Goal: Information Seeking & Learning: Understand process/instructions

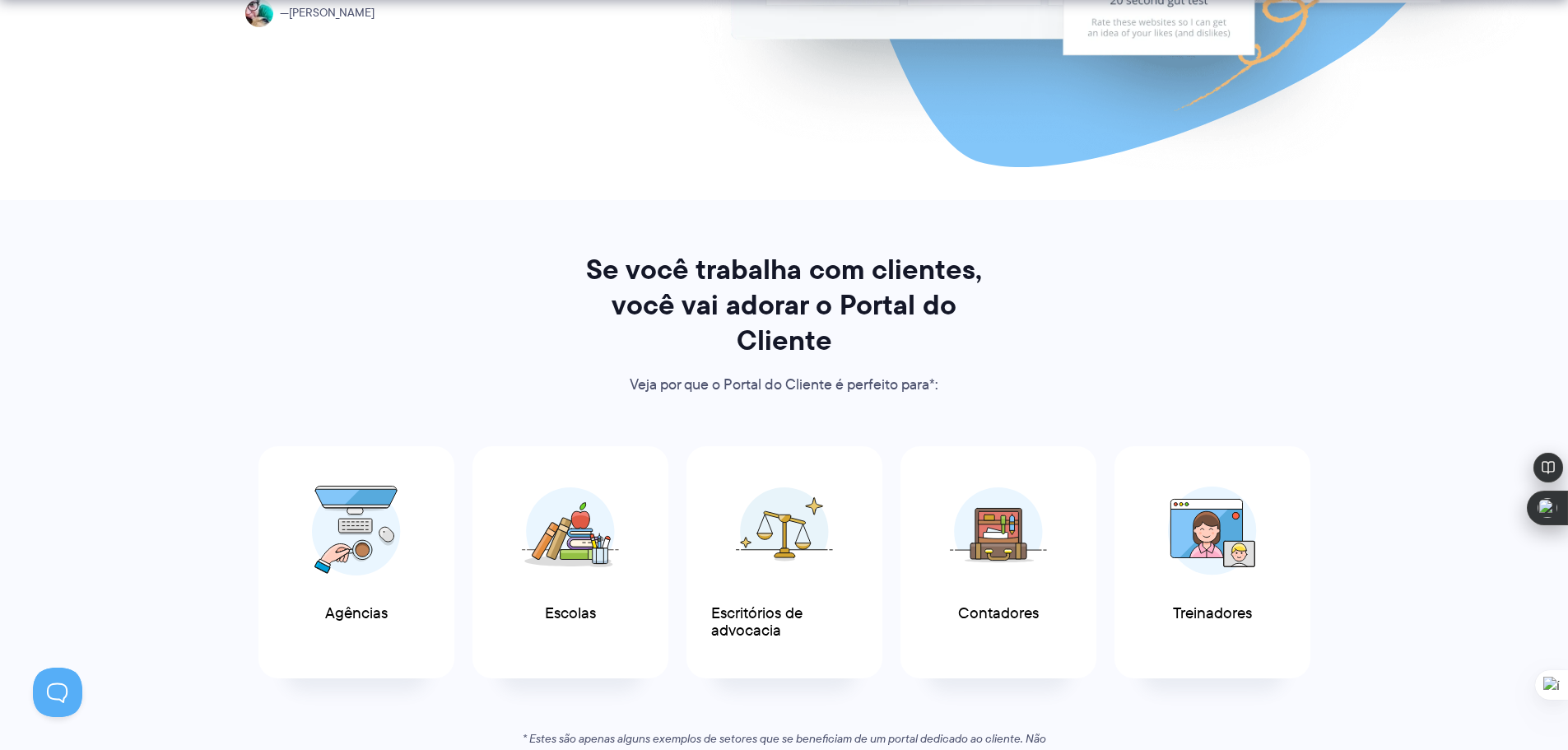
scroll to position [659, 0]
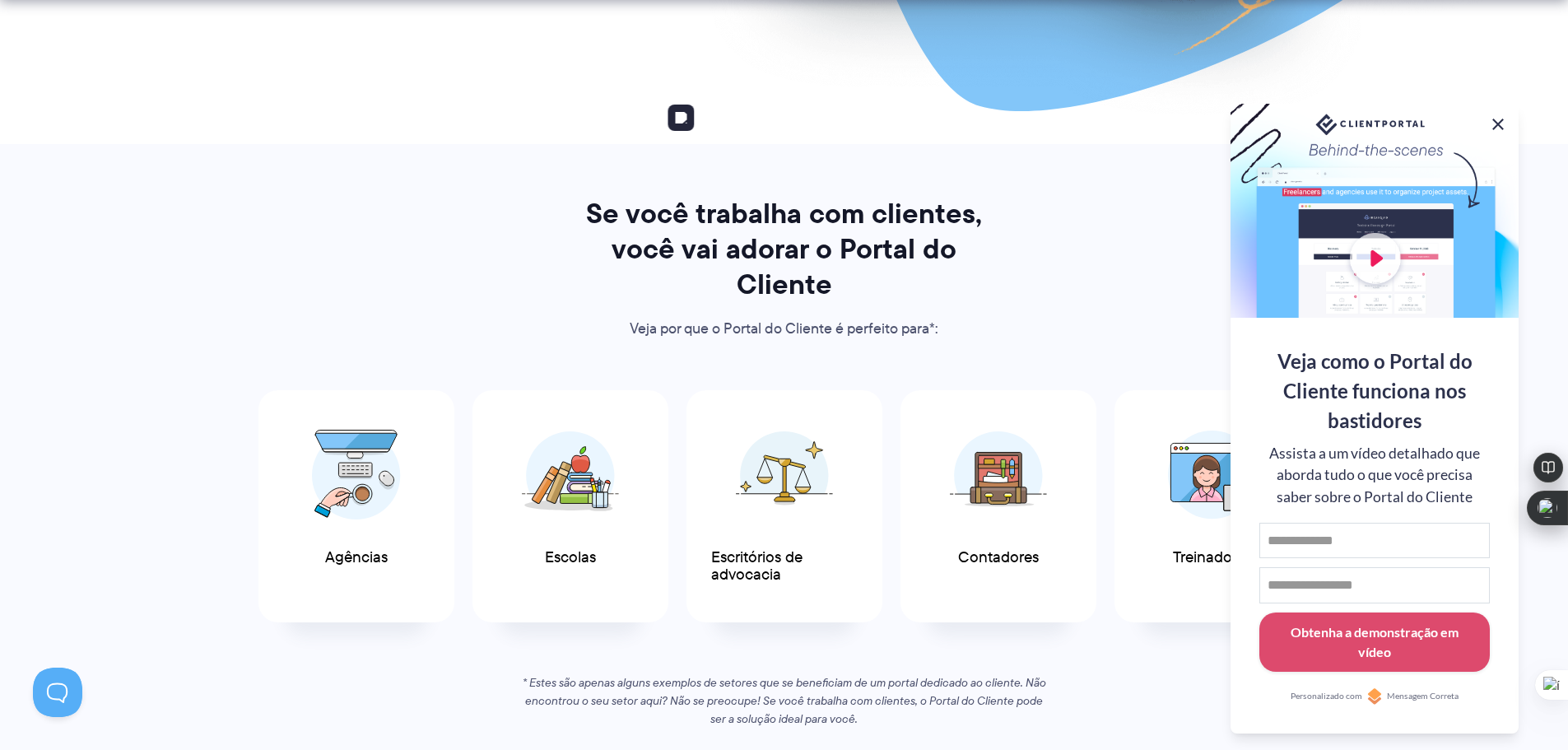
click at [1498, 121] on button at bounding box center [1498, 124] width 20 height 20
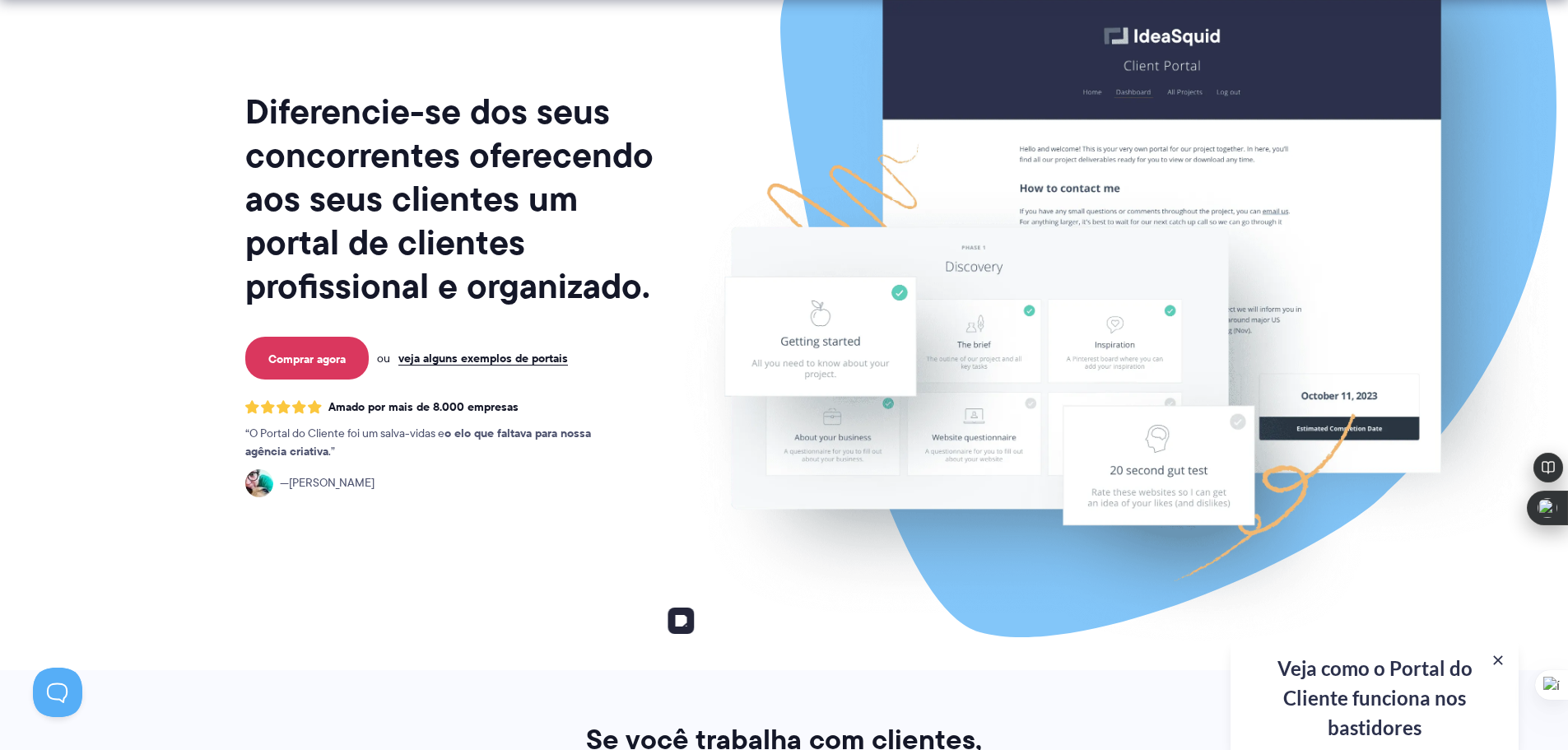
scroll to position [164, 0]
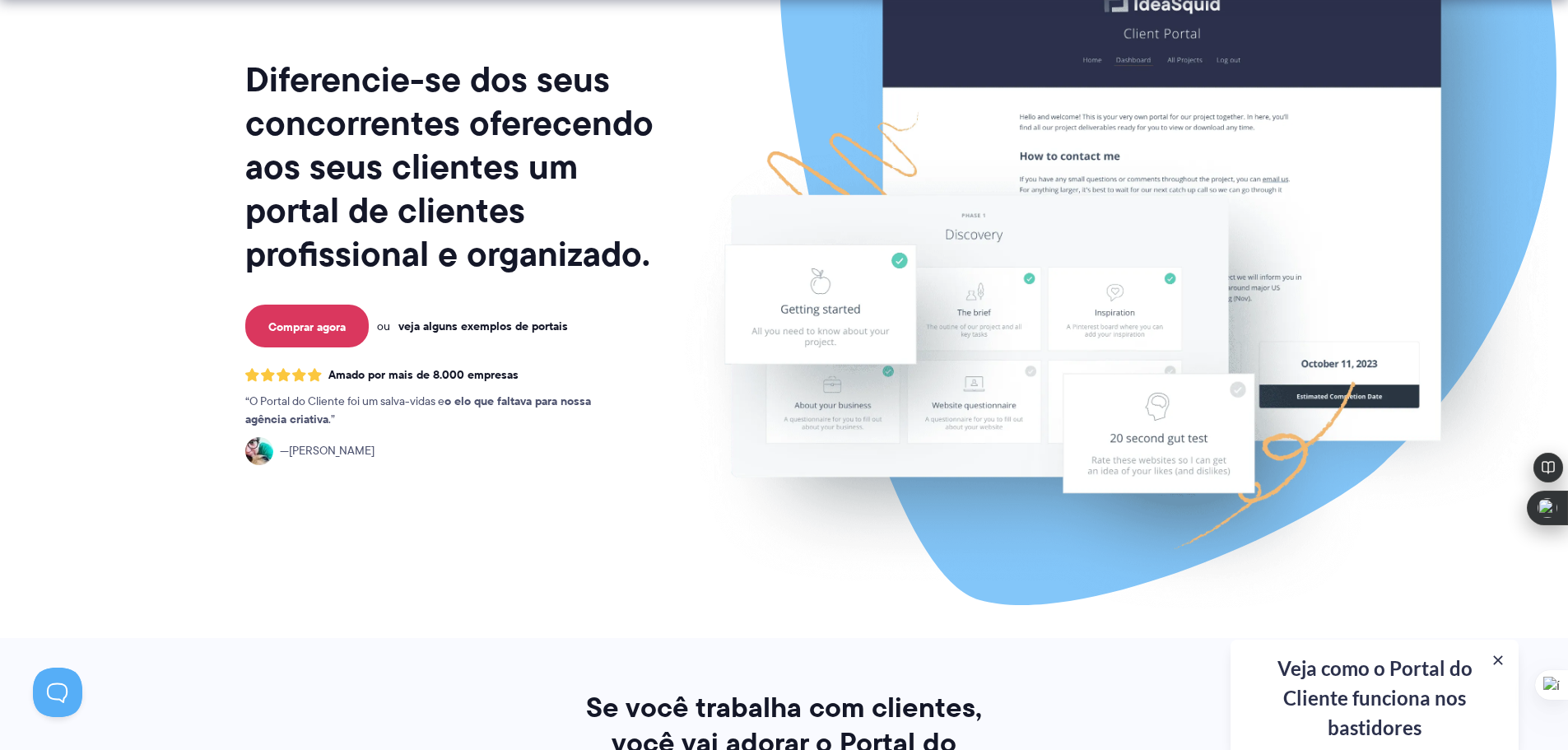
click at [503, 329] on font "veja alguns exemplos de portais" at bounding box center [483, 326] width 170 height 18
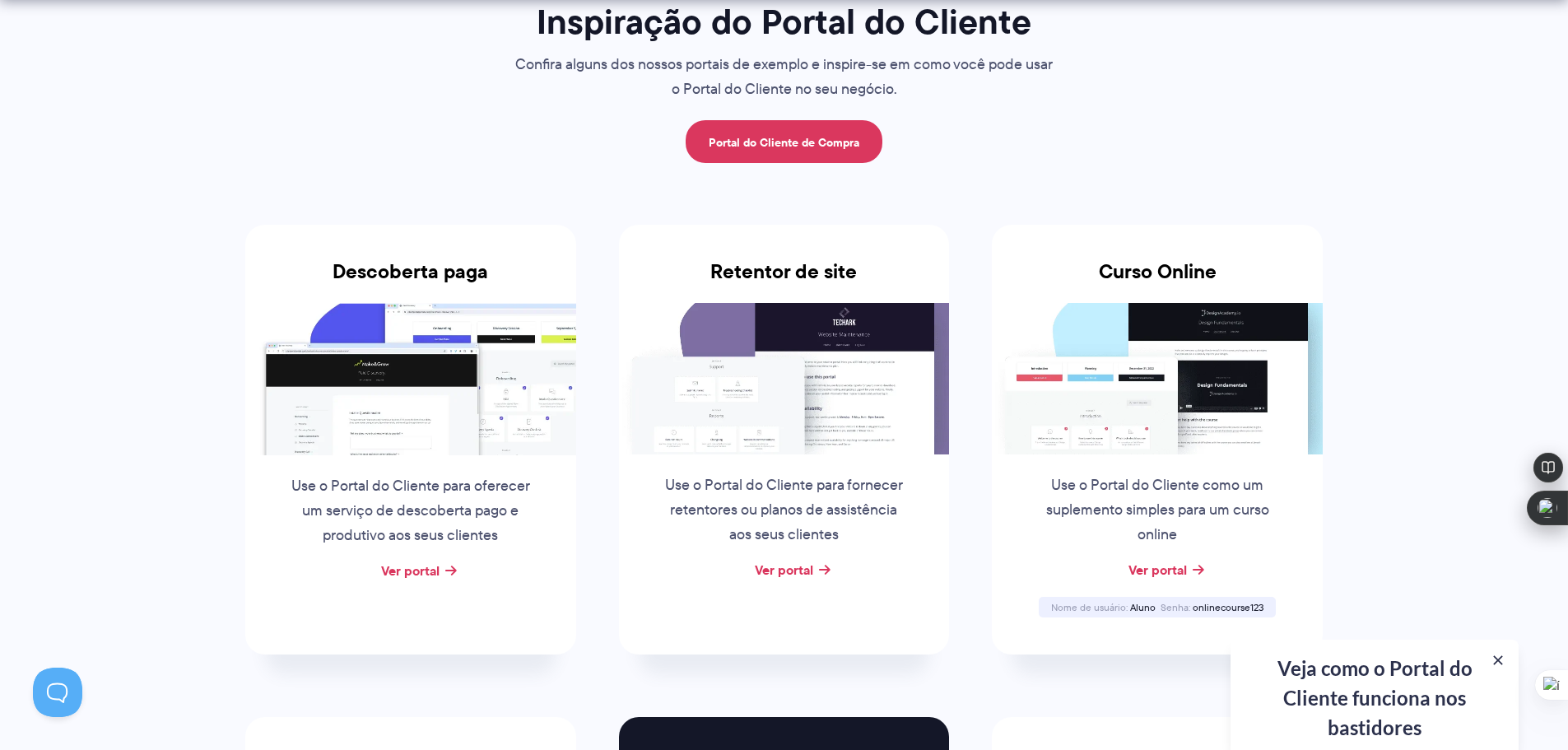
scroll to position [164, 0]
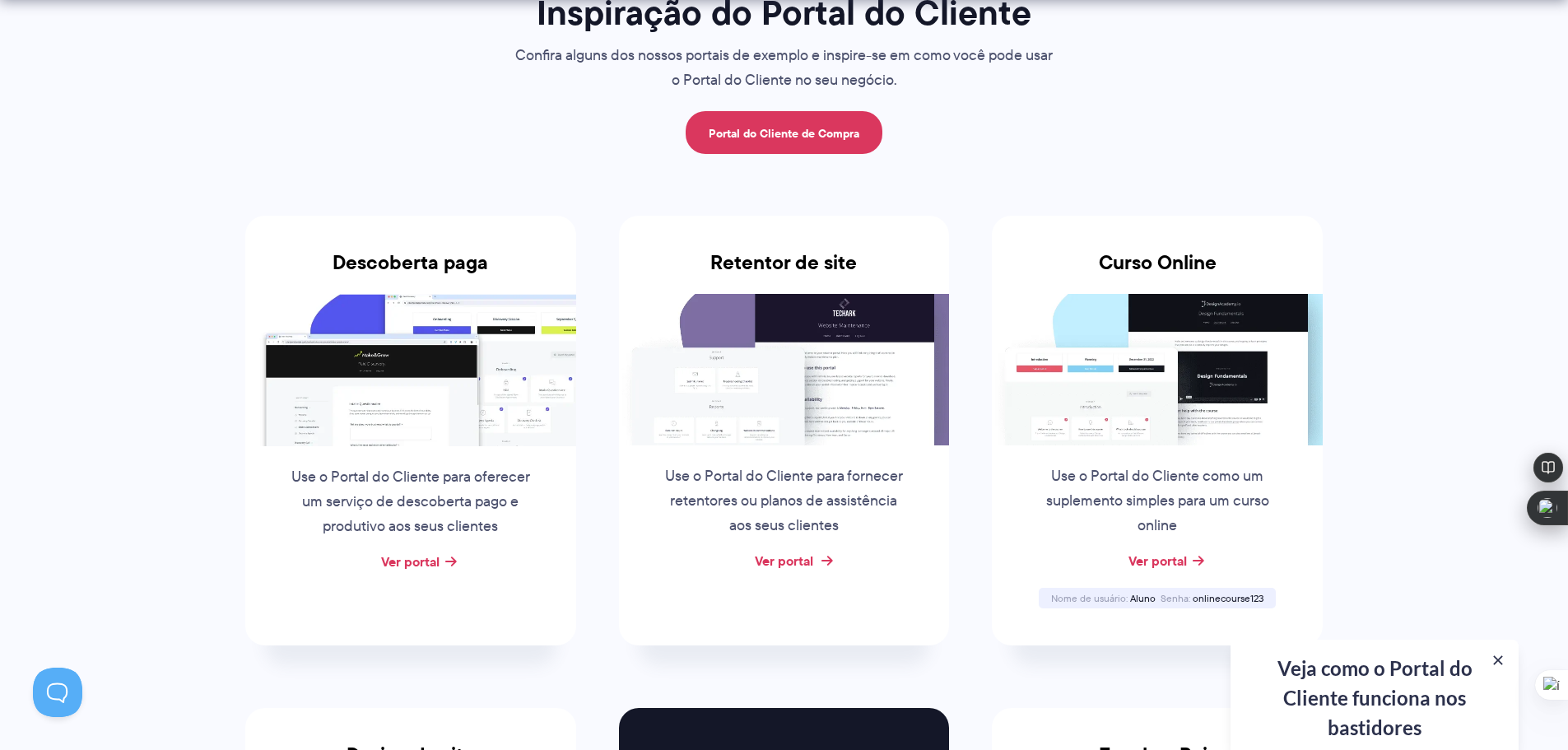
click at [793, 561] on font "Ver portal" at bounding box center [784, 560] width 59 height 20
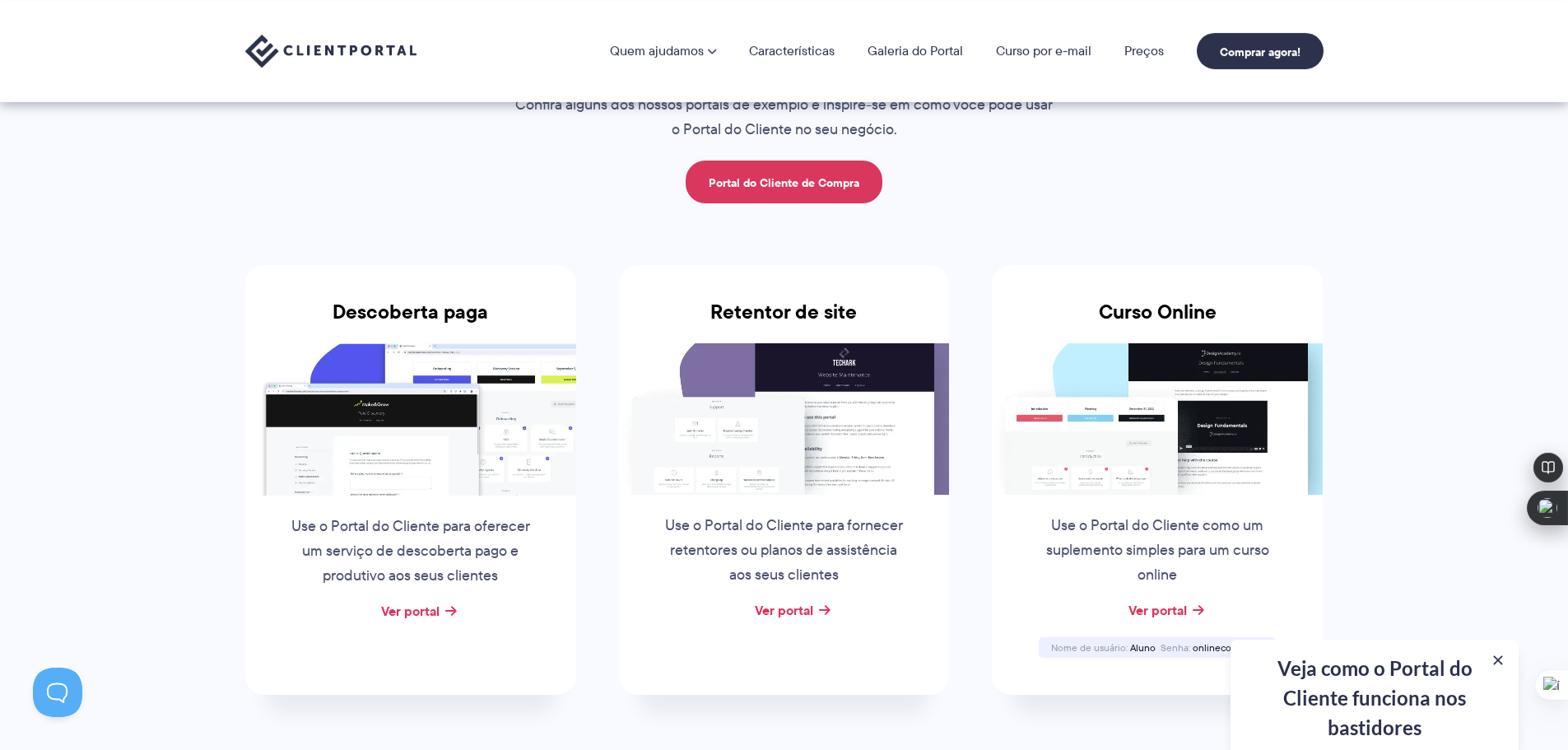
scroll to position [0, 0]
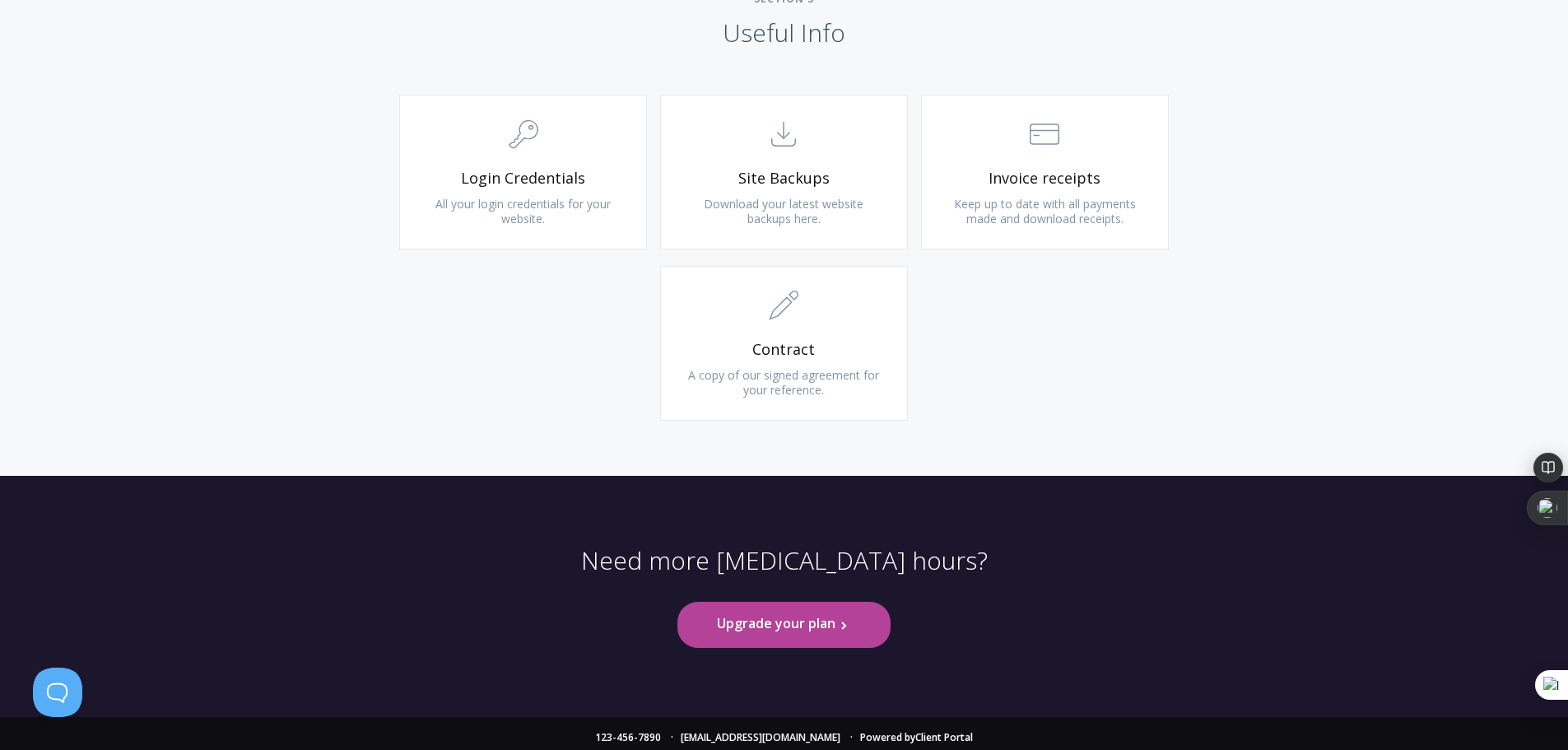
scroll to position [1591, 0]
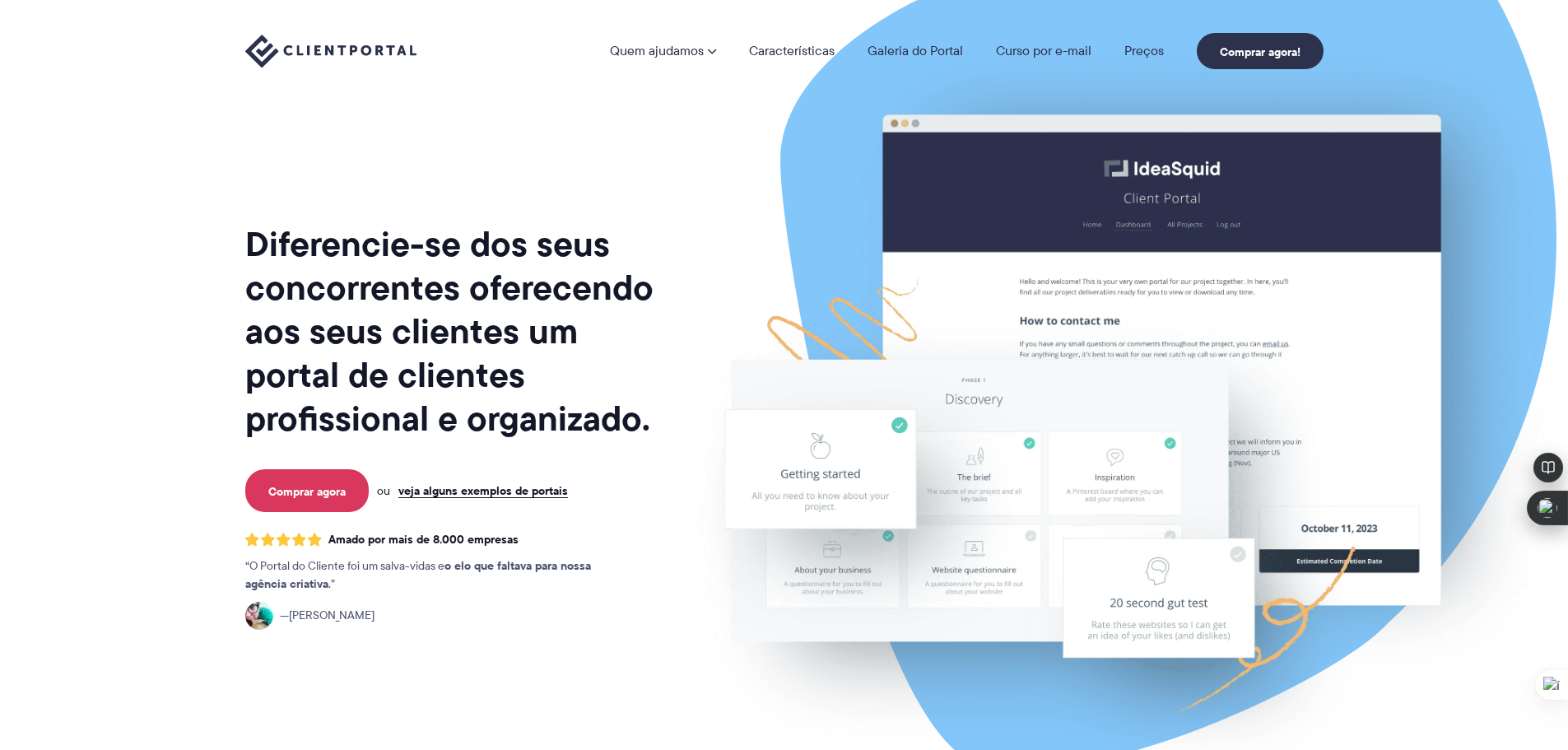
click at [544, 310] on font "Diferencie-se dos seus concorrentes oferecendo aos seus clientes um portal de c…" at bounding box center [449, 331] width 408 height 227
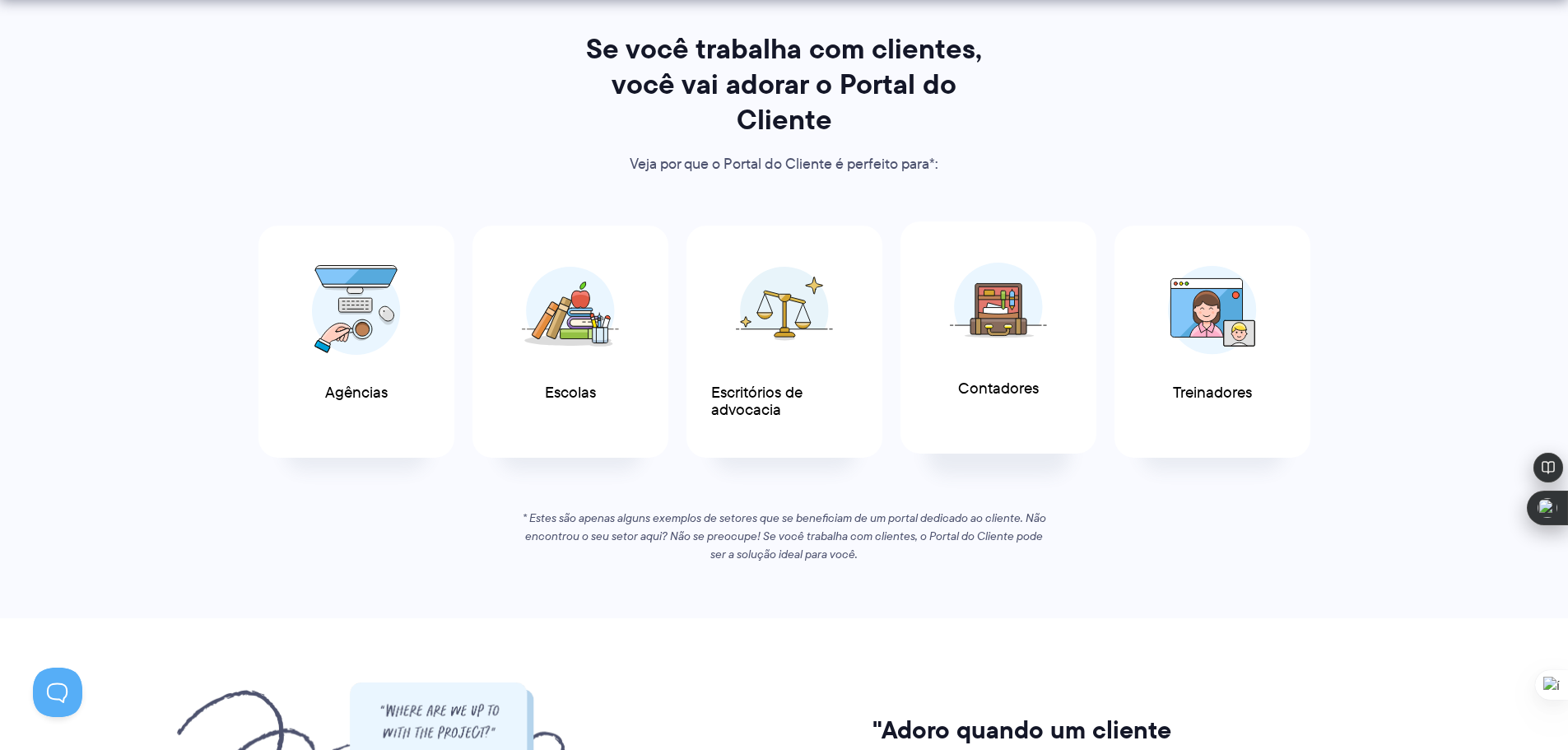
click at [1027, 338] on img at bounding box center [998, 306] width 97 height 90
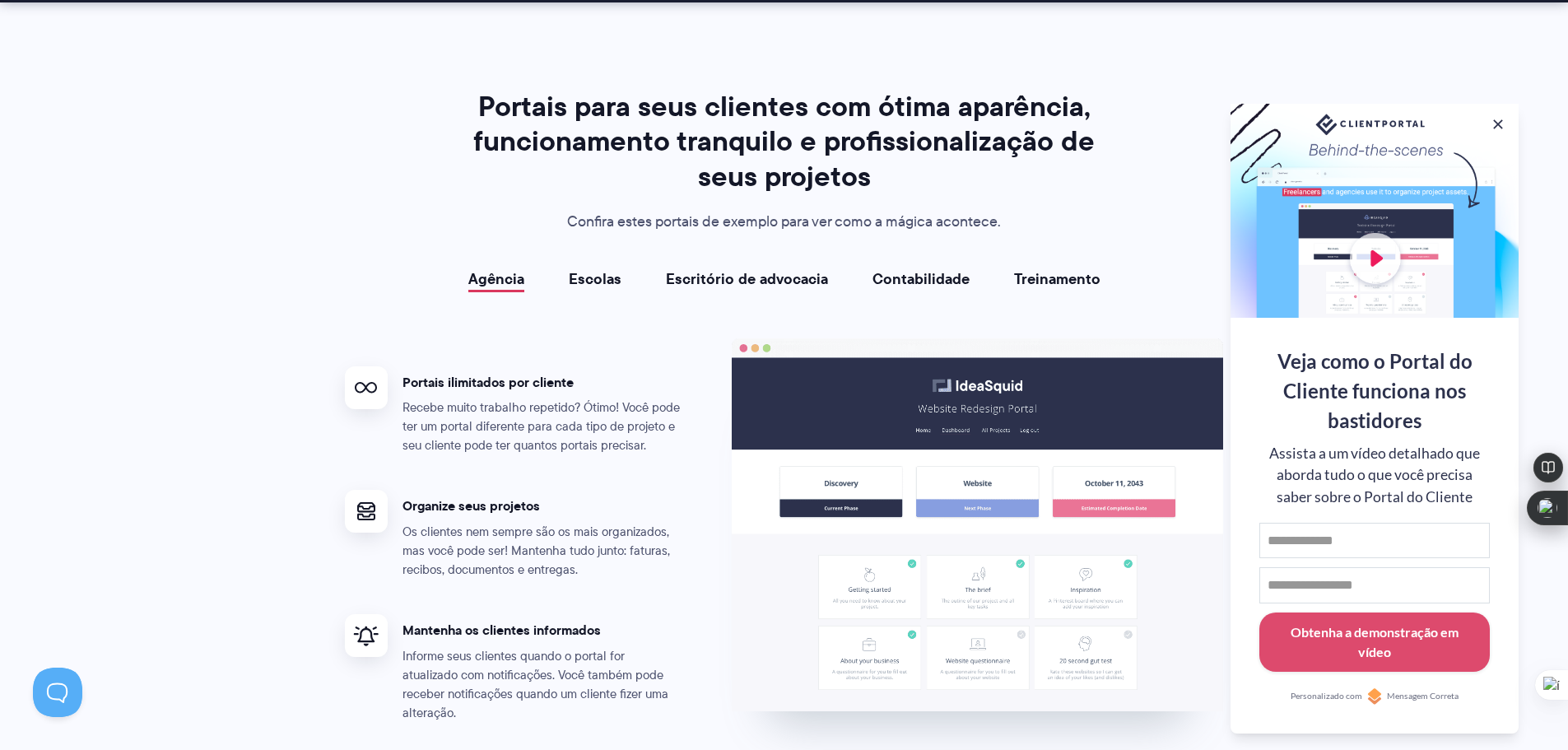
scroll to position [3127, 0]
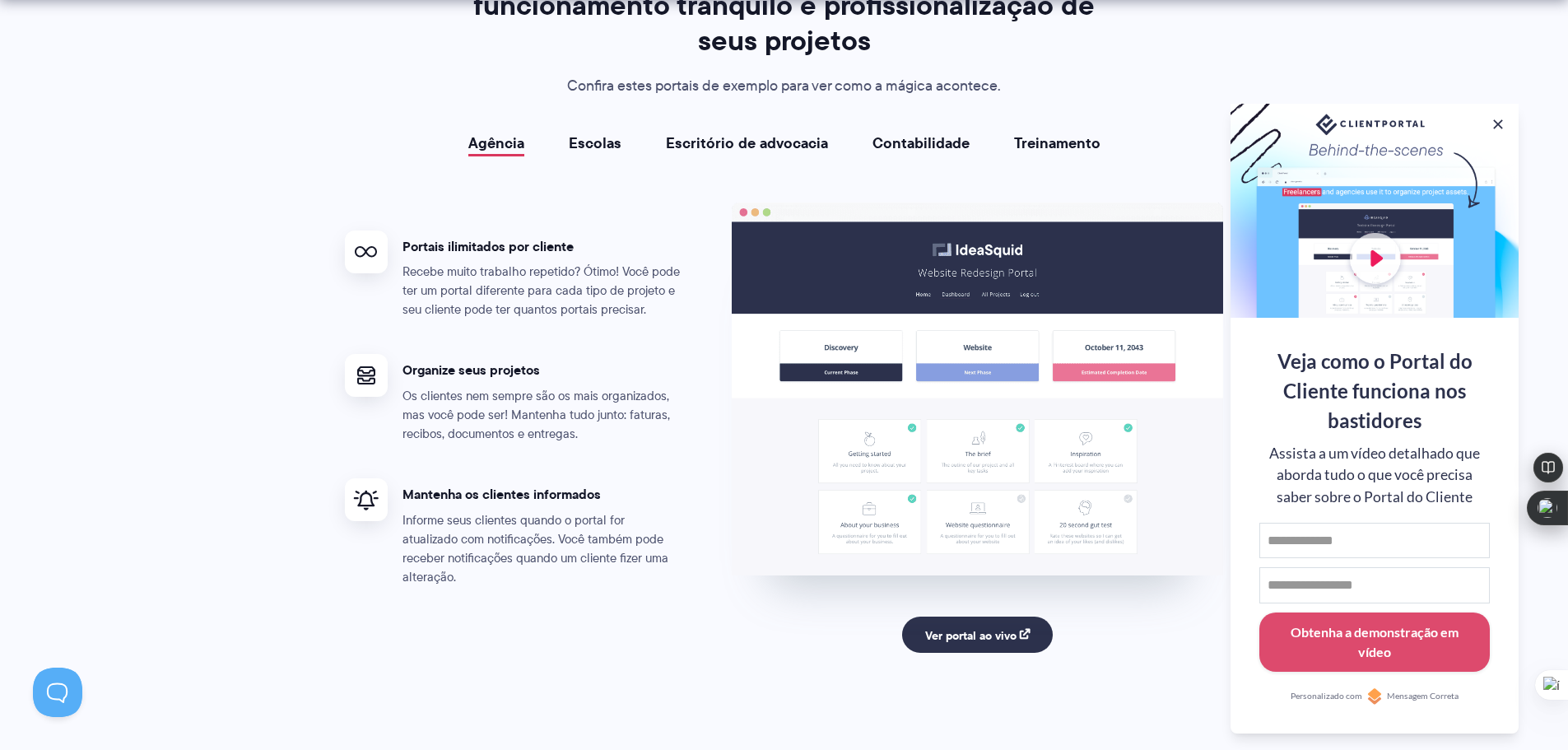
click at [600, 154] on font "Escolas" at bounding box center [595, 142] width 52 height 22
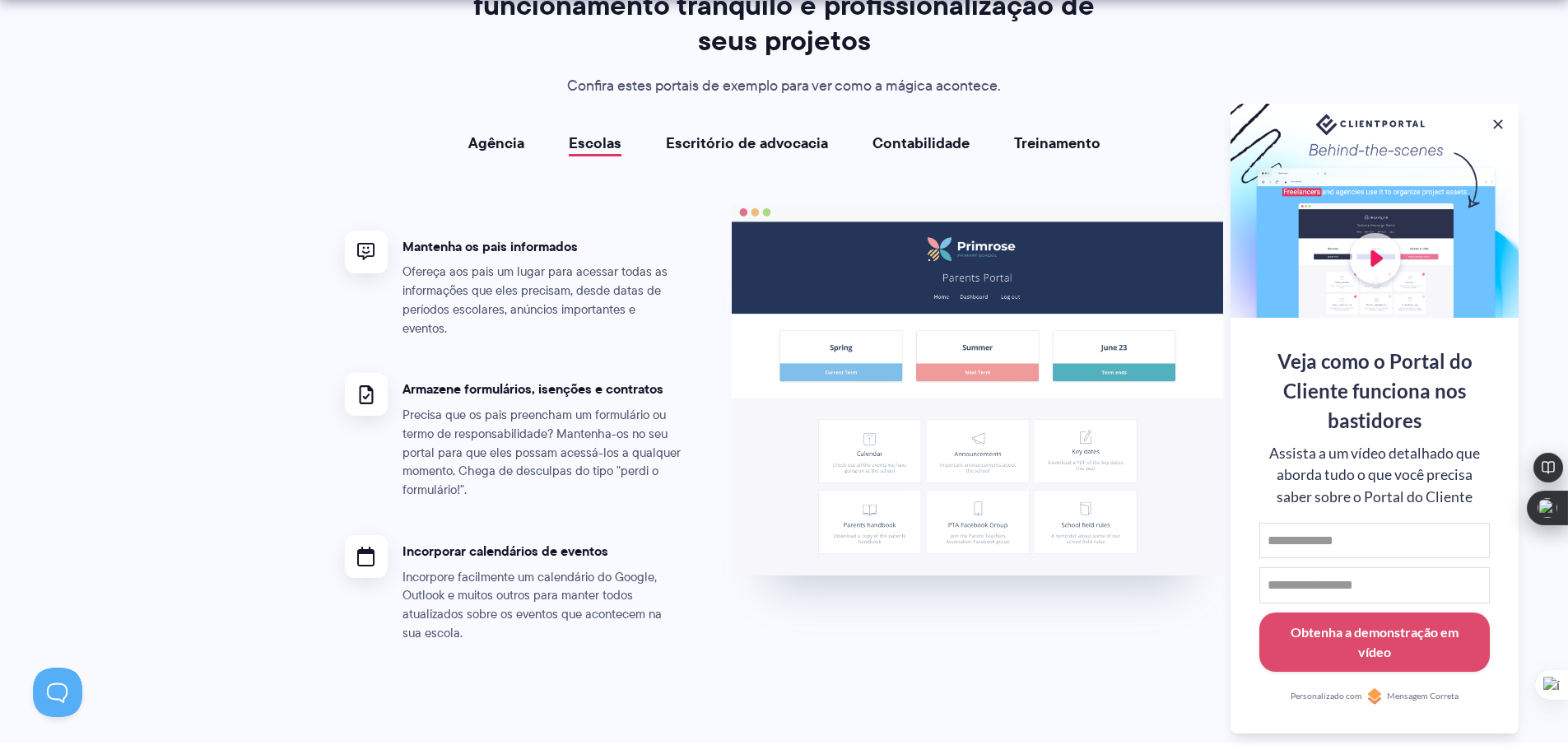
click at [723, 154] on font "Escritório de advocacia" at bounding box center [747, 142] width 162 height 22
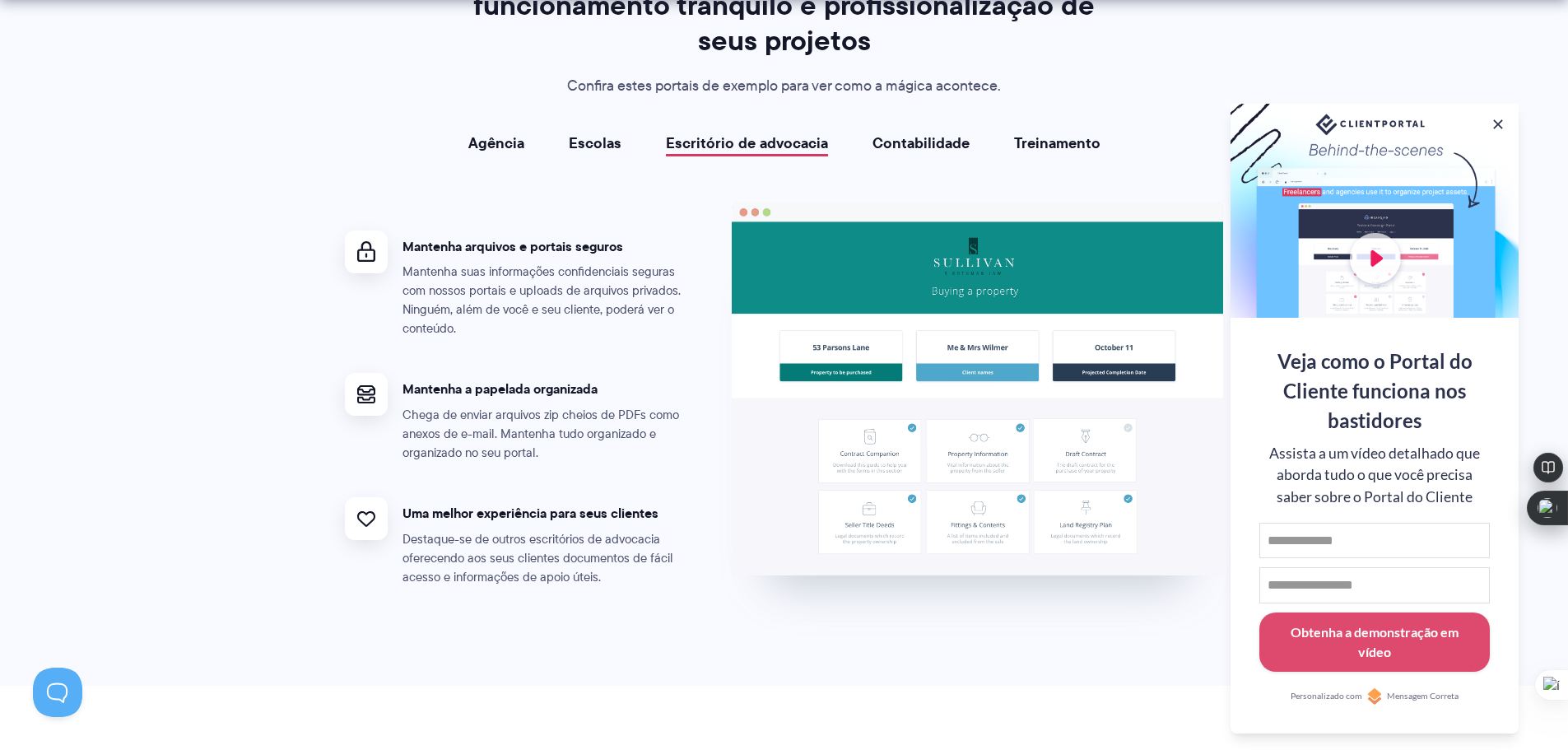
click at [946, 154] on font "Contabilidade" at bounding box center [921, 142] width 97 height 22
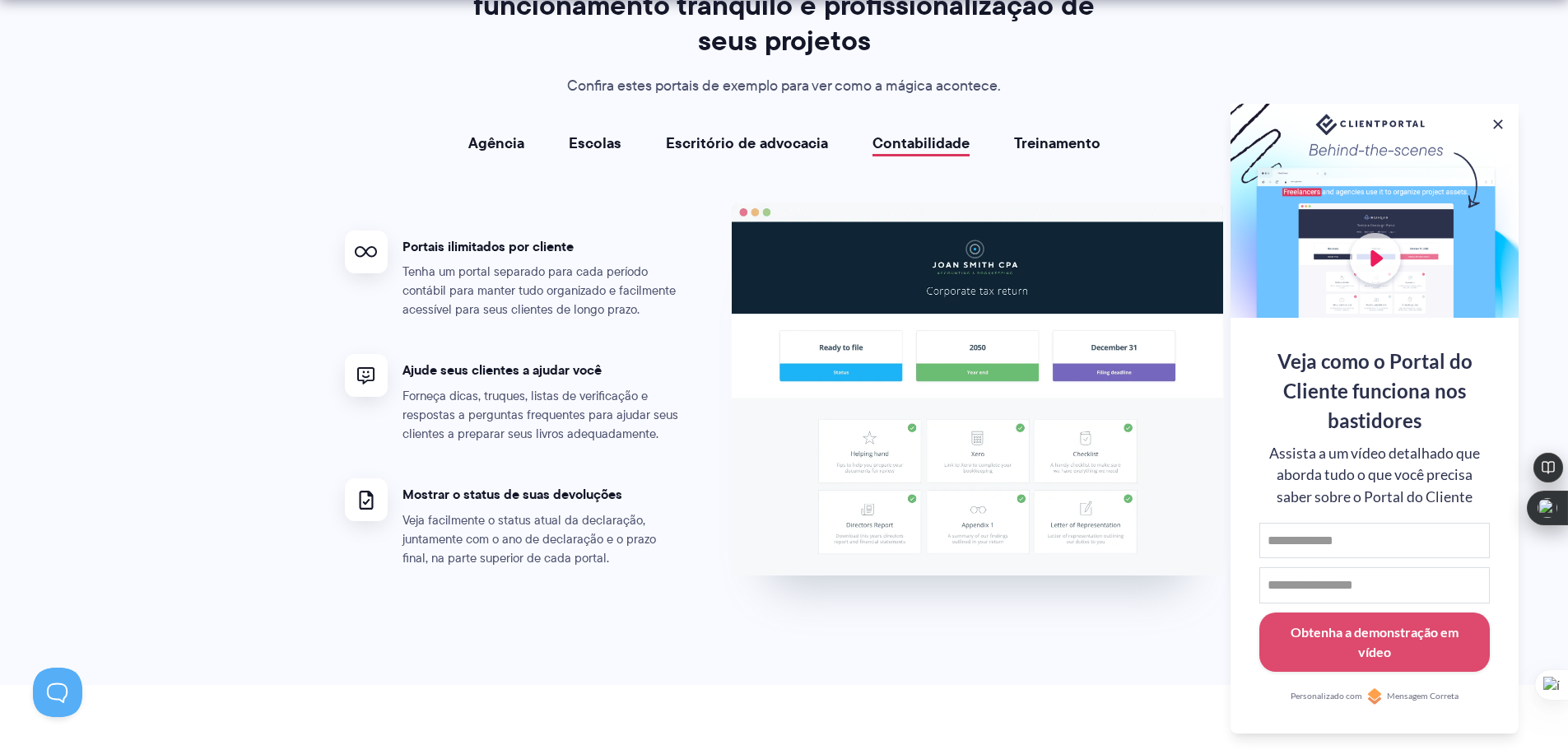
click at [1028, 154] on font "Treinamento" at bounding box center [1057, 142] width 86 height 22
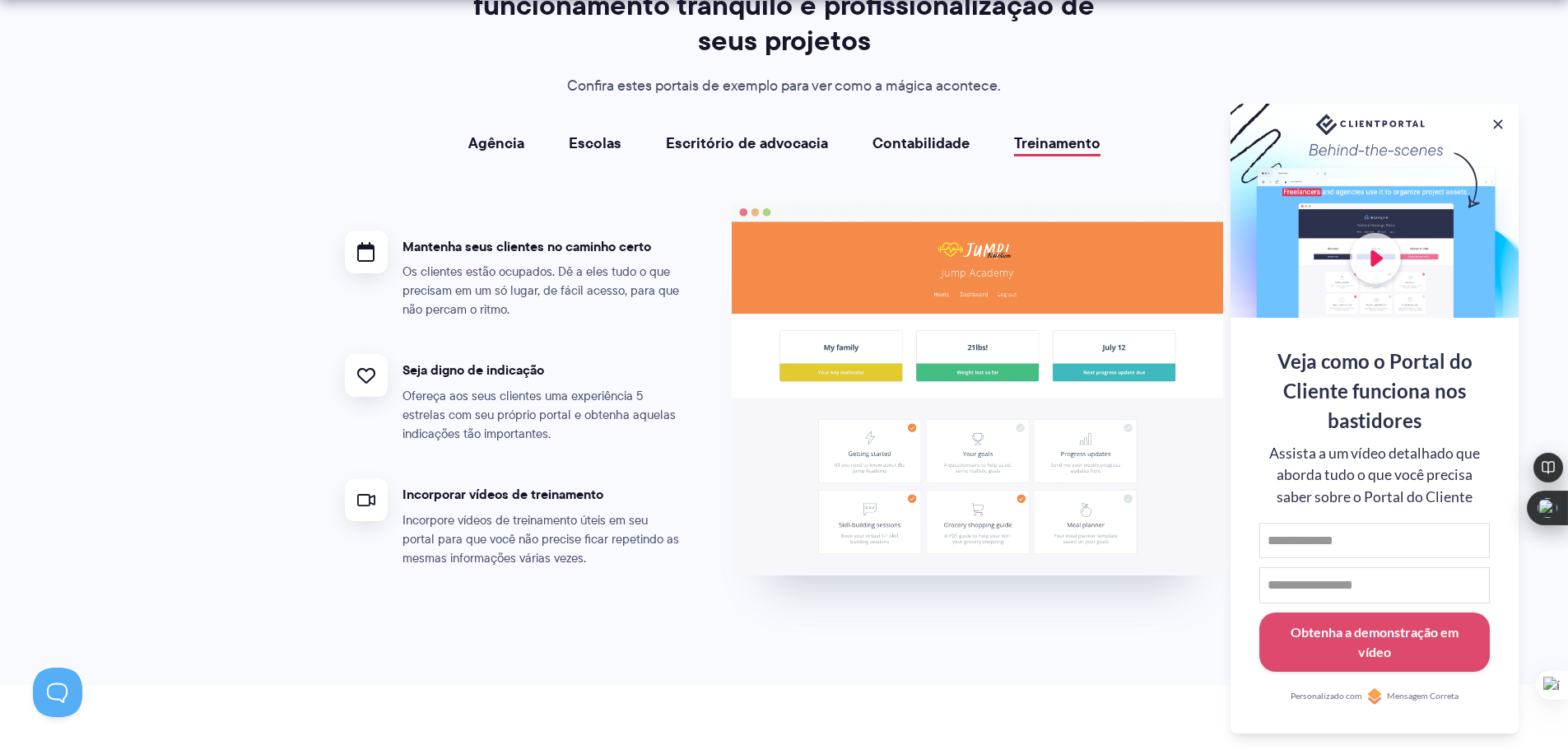
click at [901, 154] on font "Contabilidade" at bounding box center [921, 142] width 97 height 22
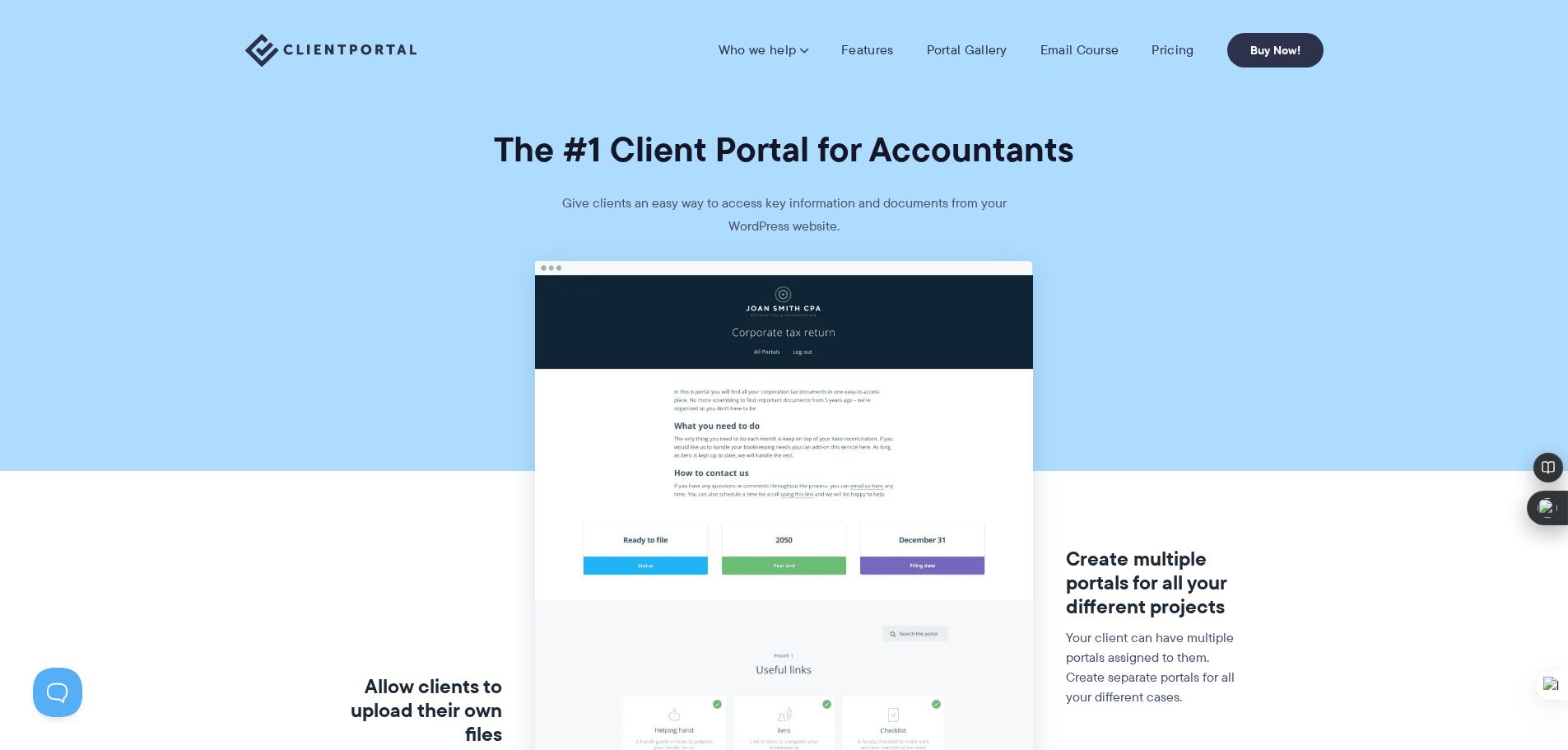
drag, startPoint x: 1307, startPoint y: 61, endPoint x: 785, endPoint y: 164, distance: 532.1
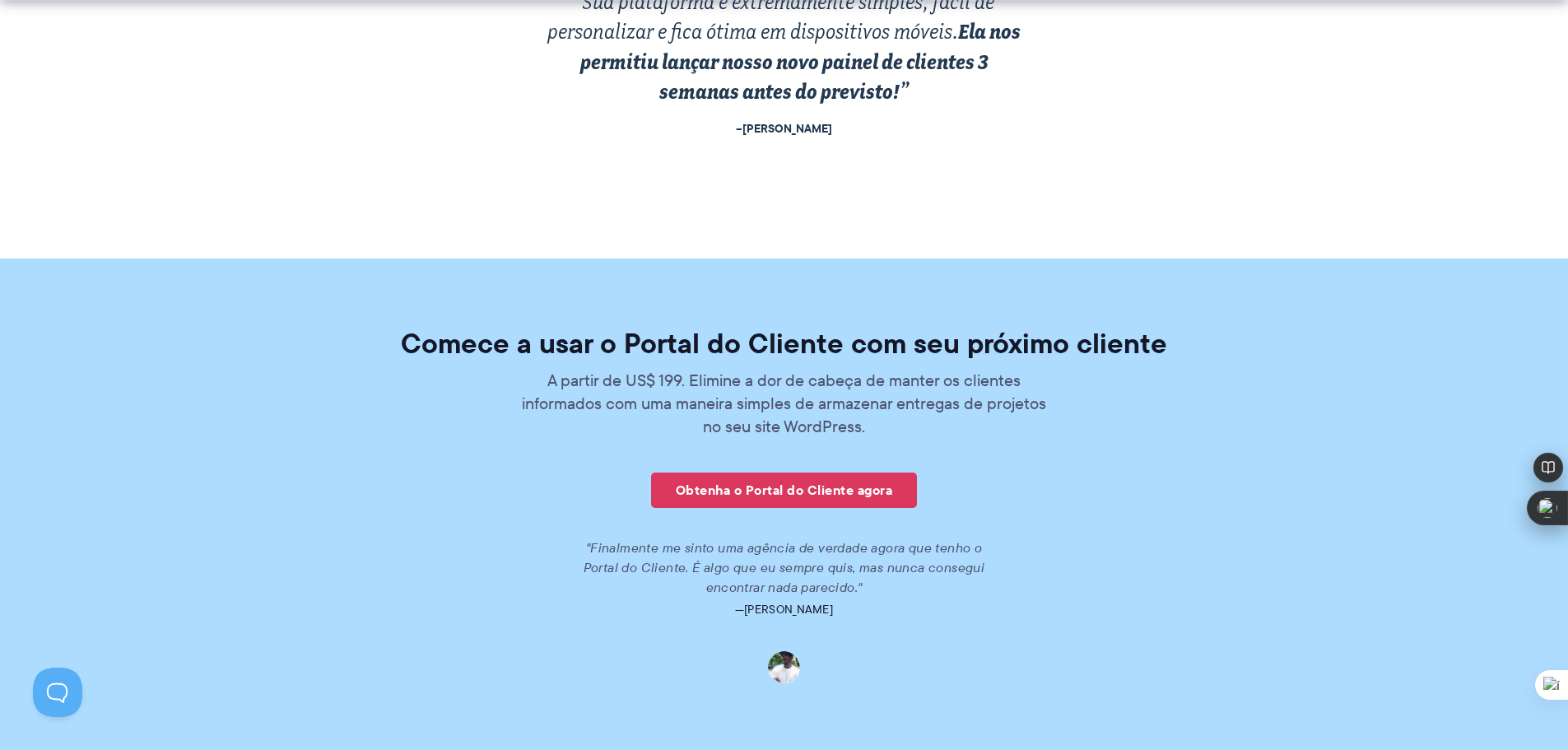
scroll to position [3939, 0]
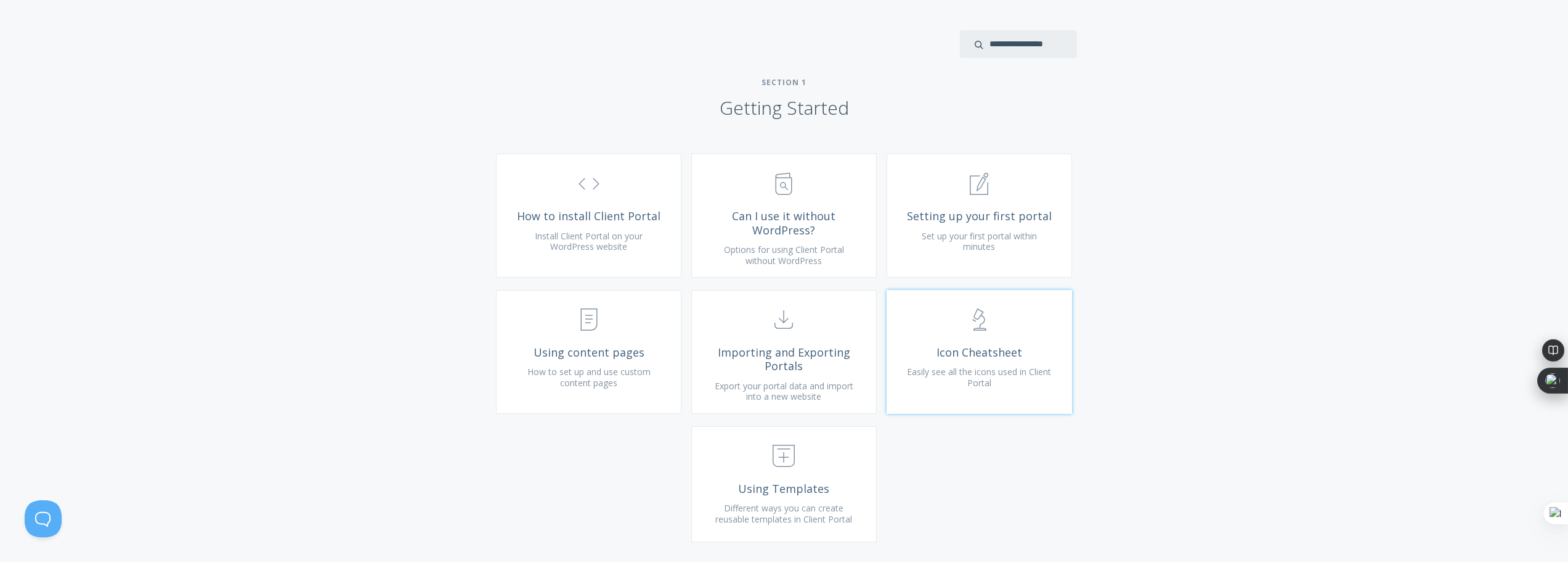
scroll to position [254, 0]
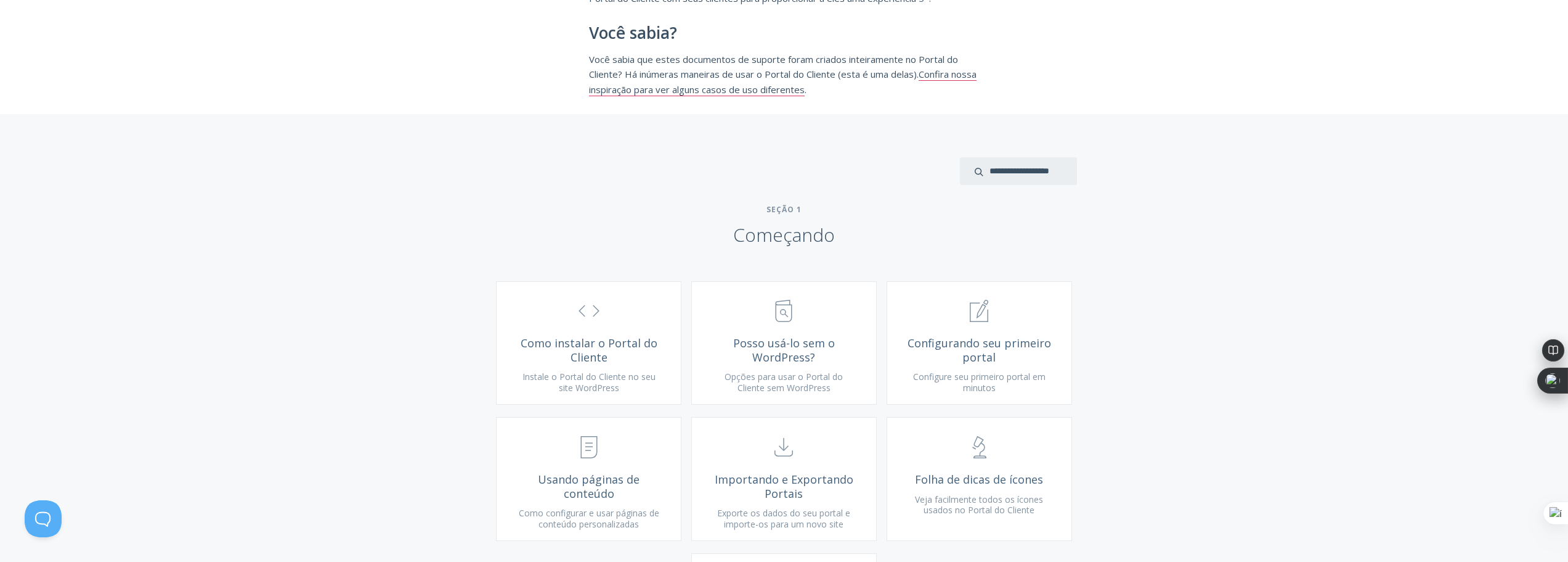
click at [1194, 246] on h2 "Seção 1 Começando" at bounding box center [784, 225] width 1568 height 42
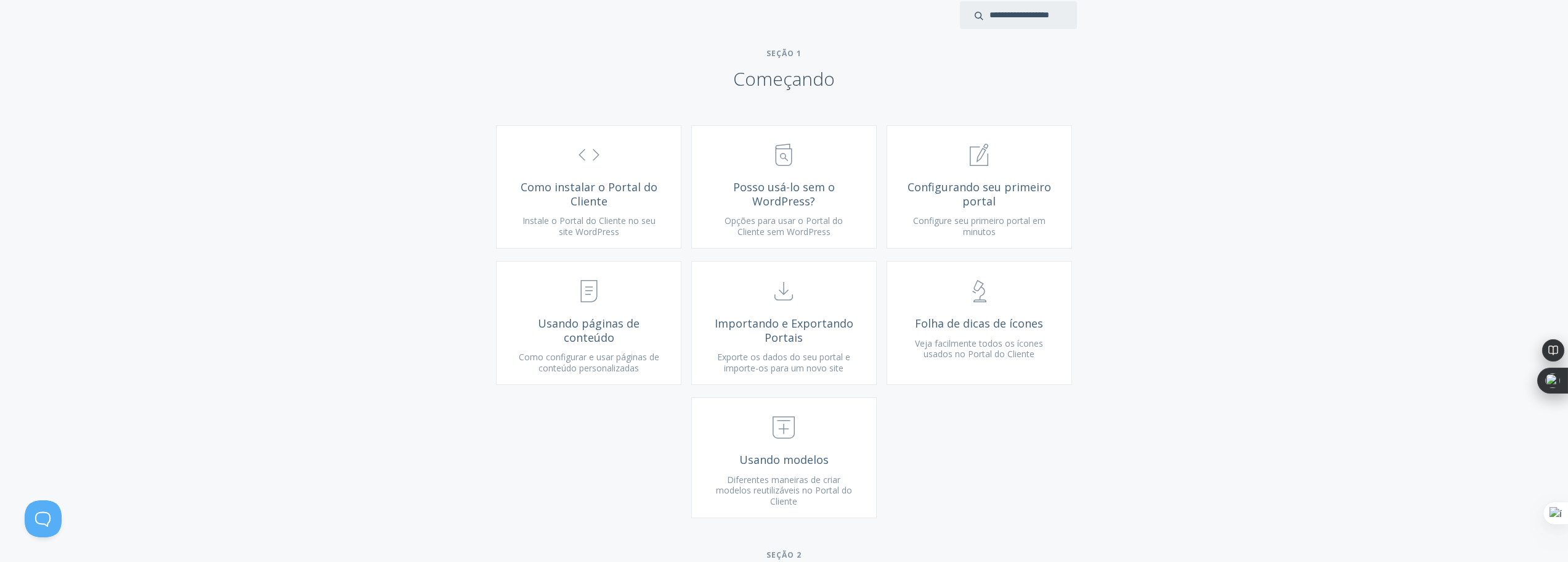
scroll to position [439, 0]
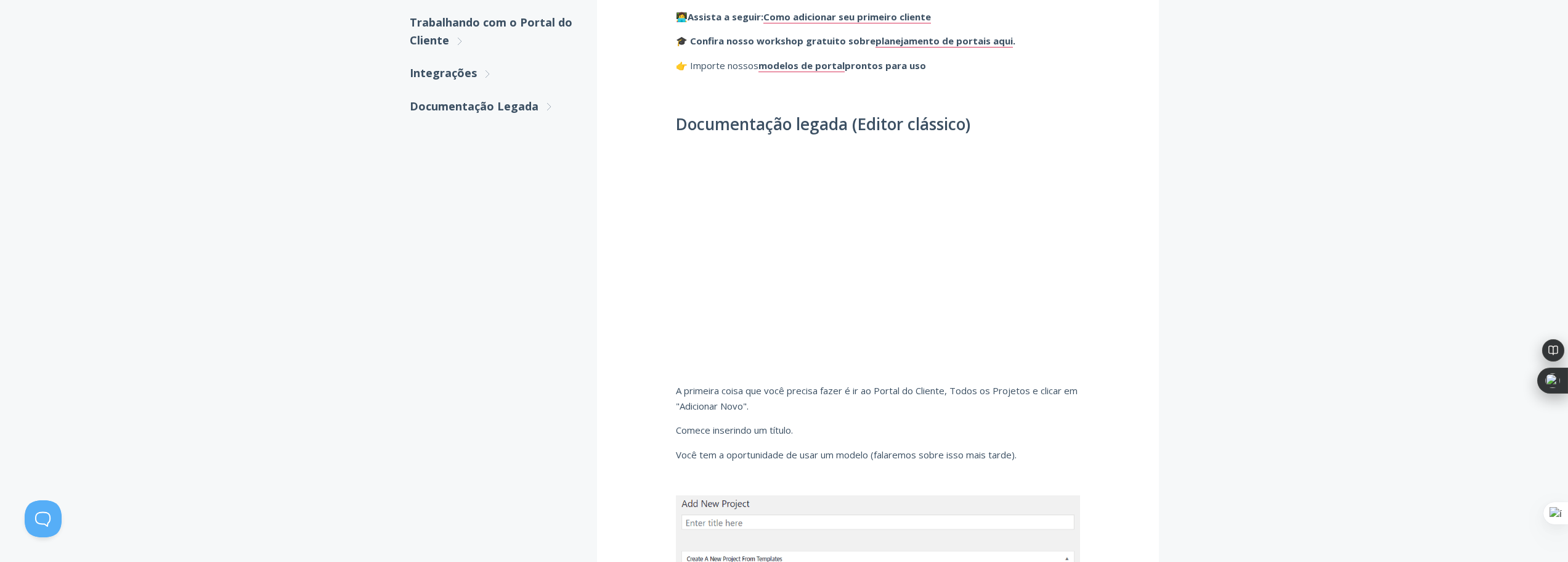
scroll to position [678, 0]
